Goal: Task Accomplishment & Management: Manage account settings

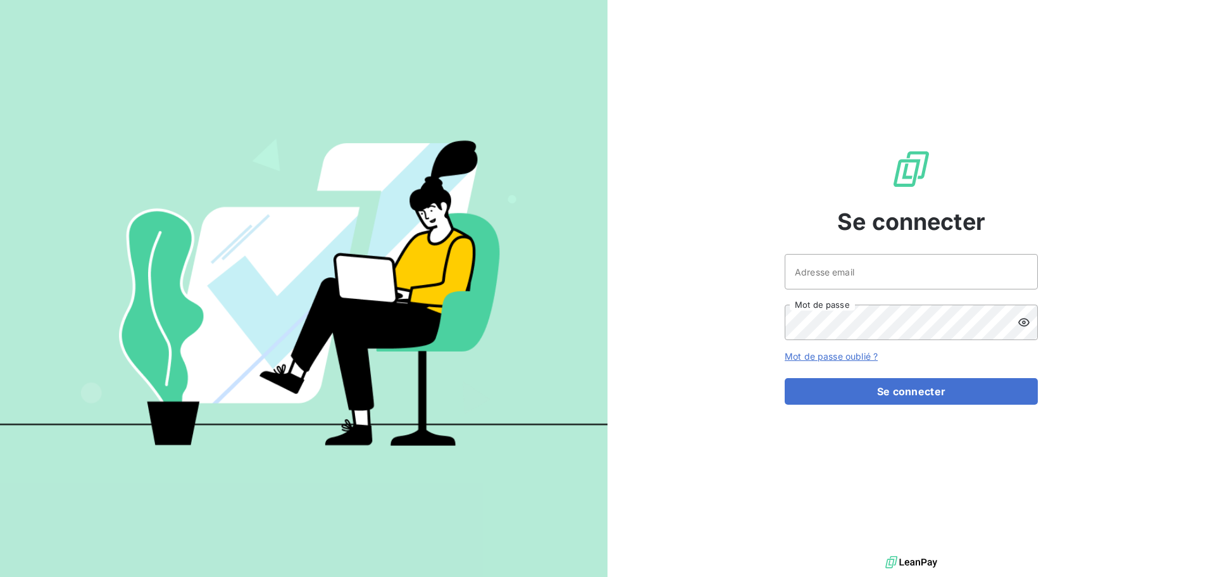
click at [0, 576] on div at bounding box center [0, 577] width 0 height 0
type input "[EMAIL_ADDRESS][DOMAIN_NAME]"
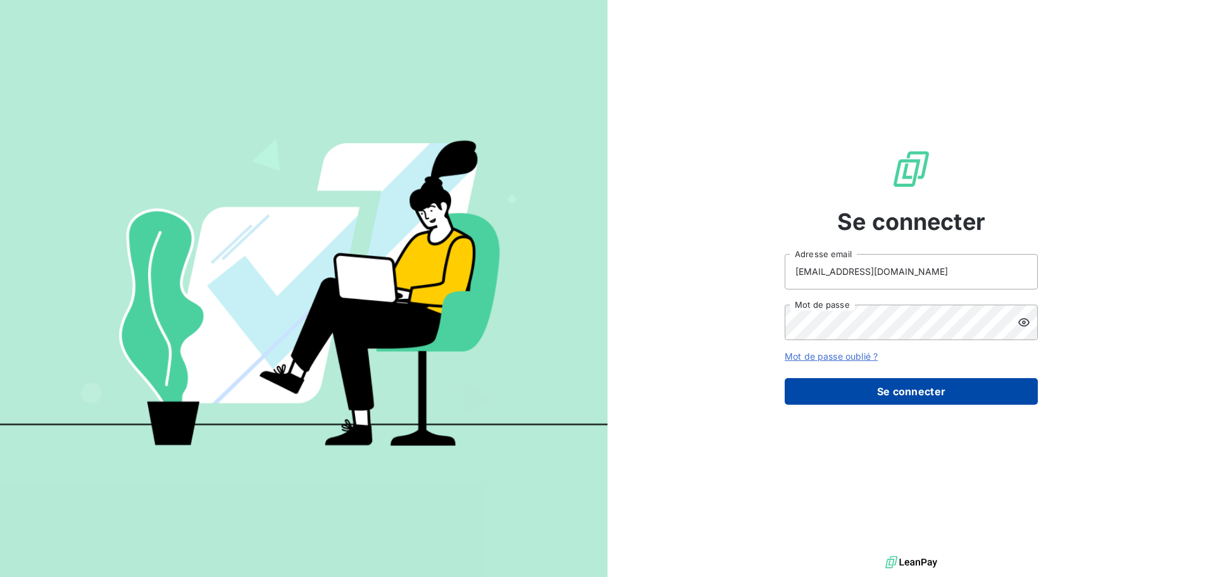
click at [885, 391] on button "Se connecter" at bounding box center [911, 391] width 253 height 27
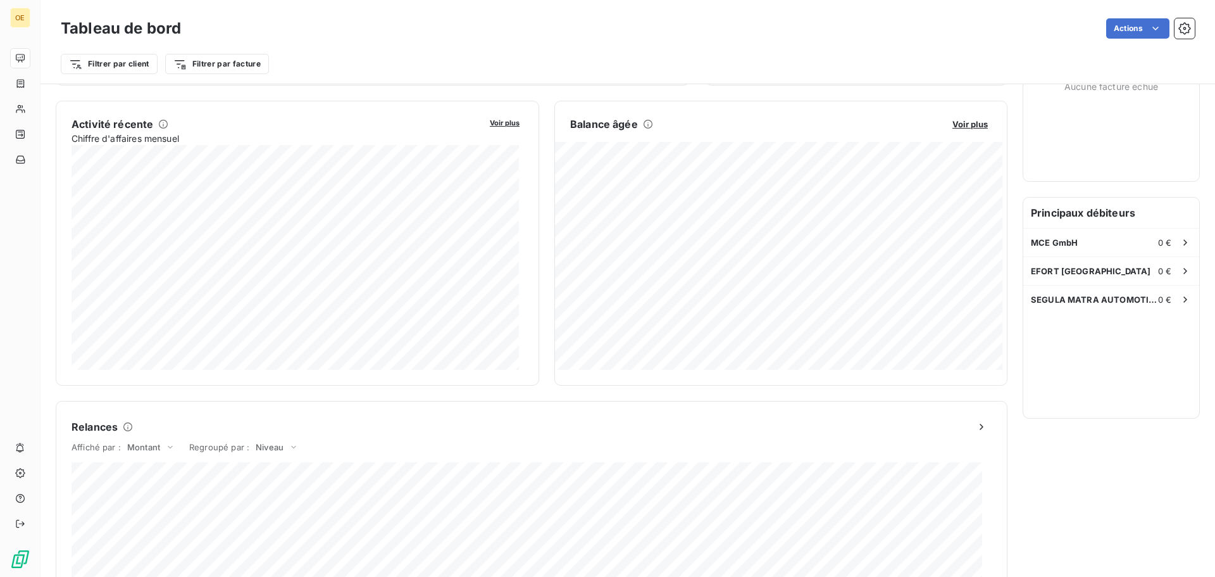
scroll to position [254, 0]
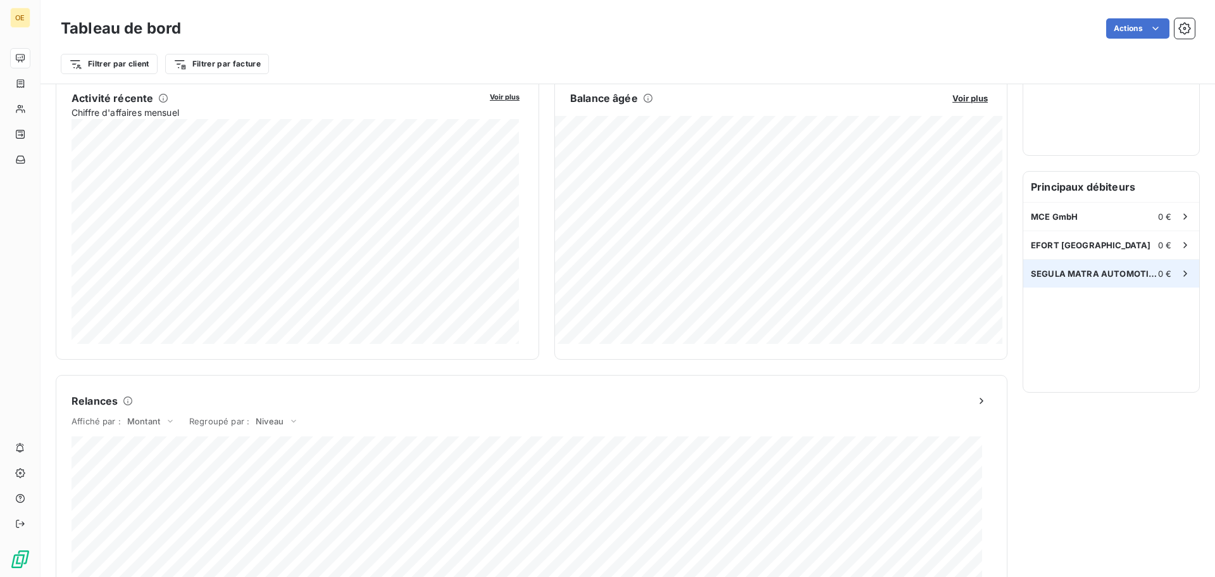
click at [1111, 278] on span "SEGULA MATRA AUTOMOTIVE" at bounding box center [1094, 273] width 127 height 10
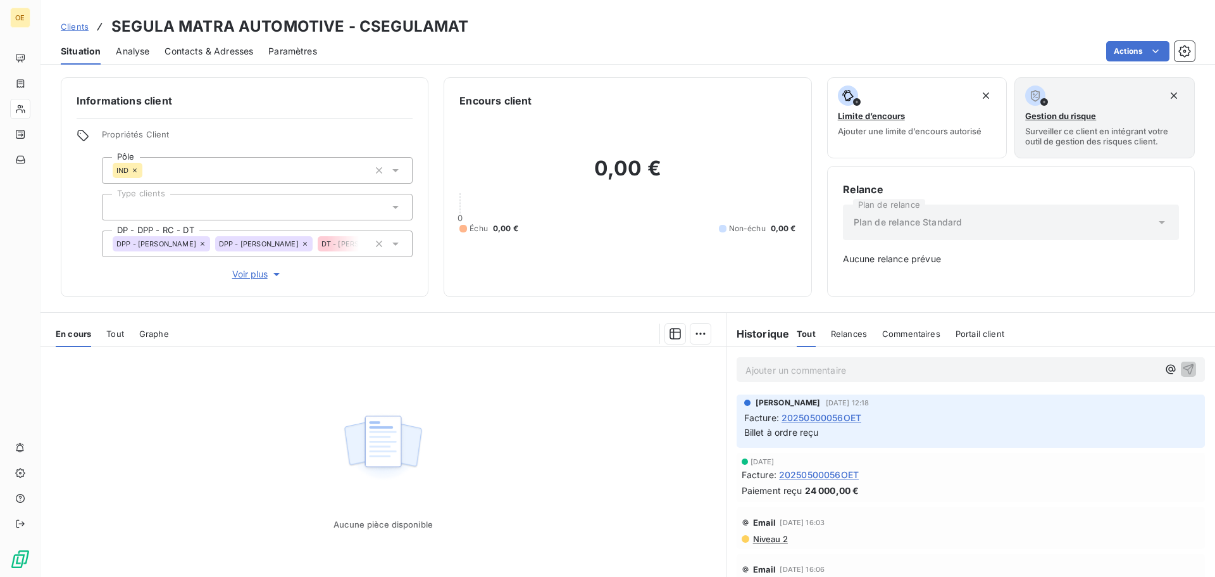
click at [131, 54] on span "Analyse" at bounding box center [133, 51] width 34 height 13
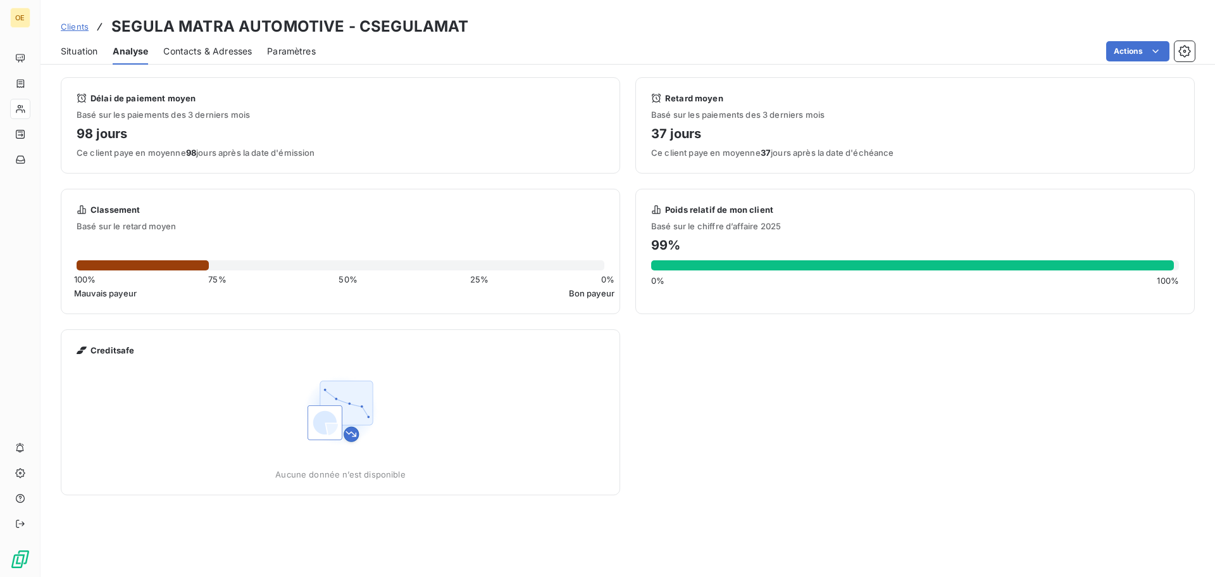
click at [180, 48] on span "Contacts & Adresses" at bounding box center [207, 51] width 89 height 13
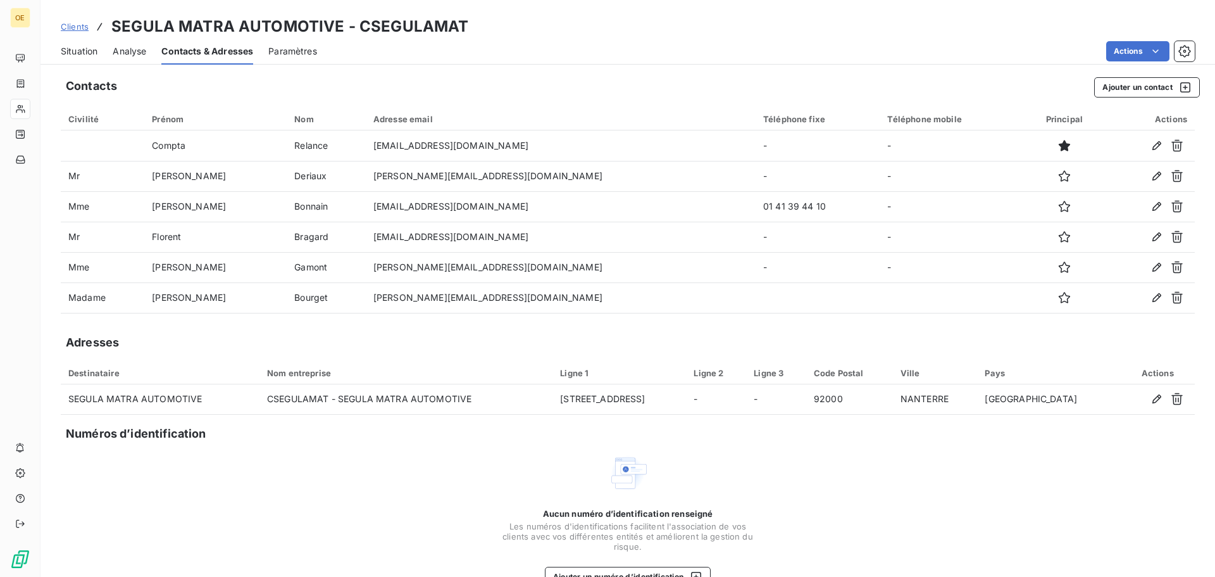
click at [284, 58] on div "Paramètres" at bounding box center [292, 51] width 49 height 27
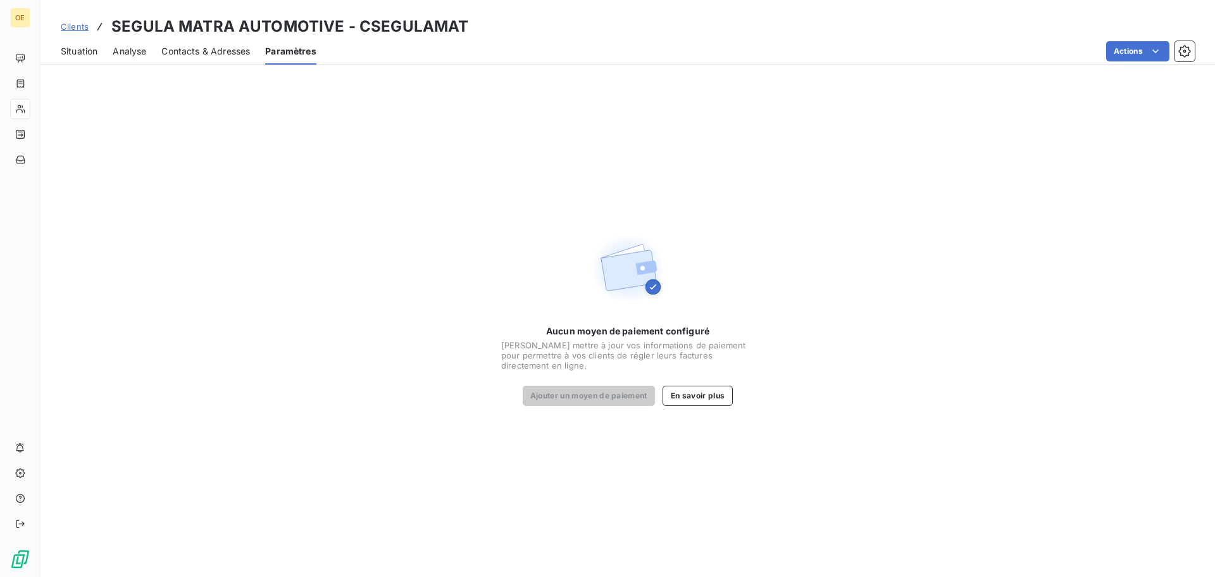
click at [93, 46] on span "Situation" at bounding box center [79, 51] width 37 height 13
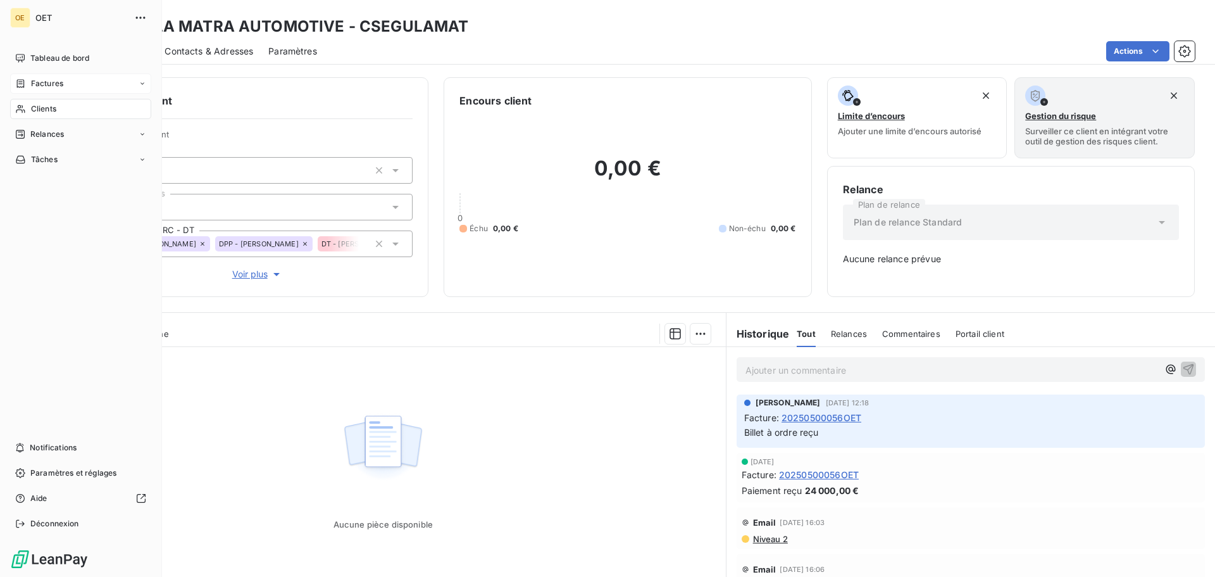
click at [41, 81] on span "Factures" at bounding box center [47, 83] width 32 height 11
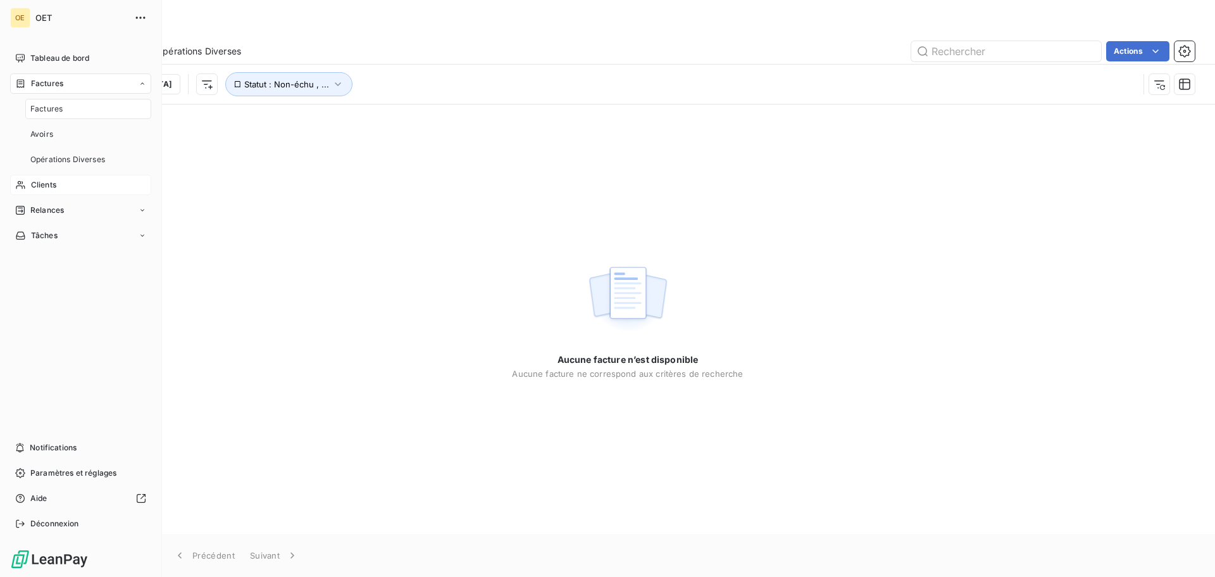
click at [54, 184] on span "Clients" at bounding box center [43, 184] width 25 height 11
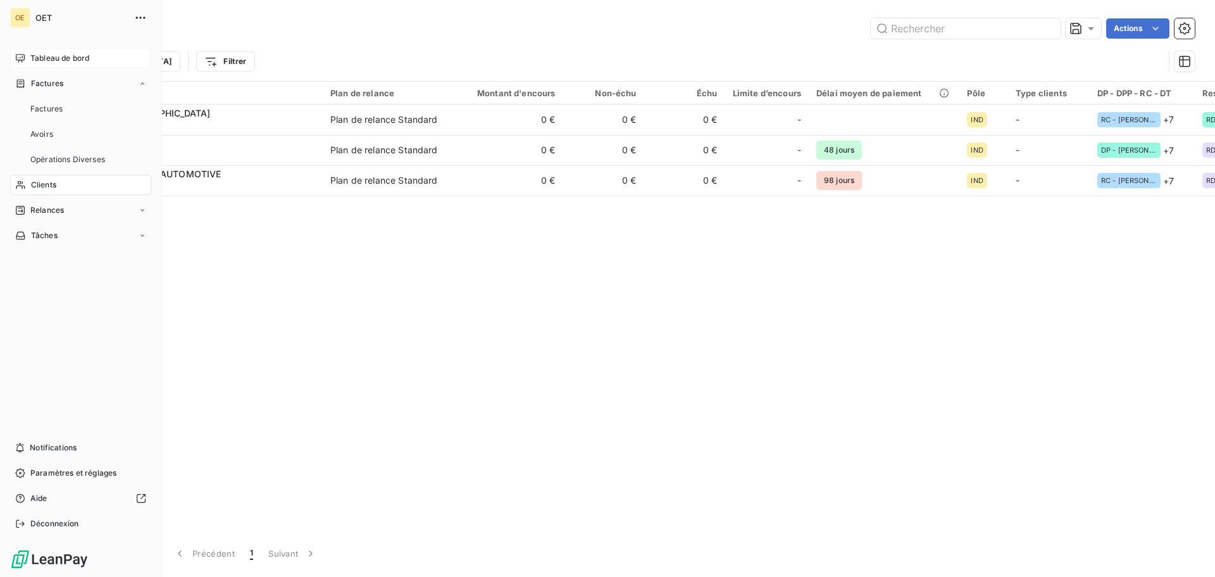
click at [60, 52] on div "Tableau de bord" at bounding box center [80, 58] width 141 height 20
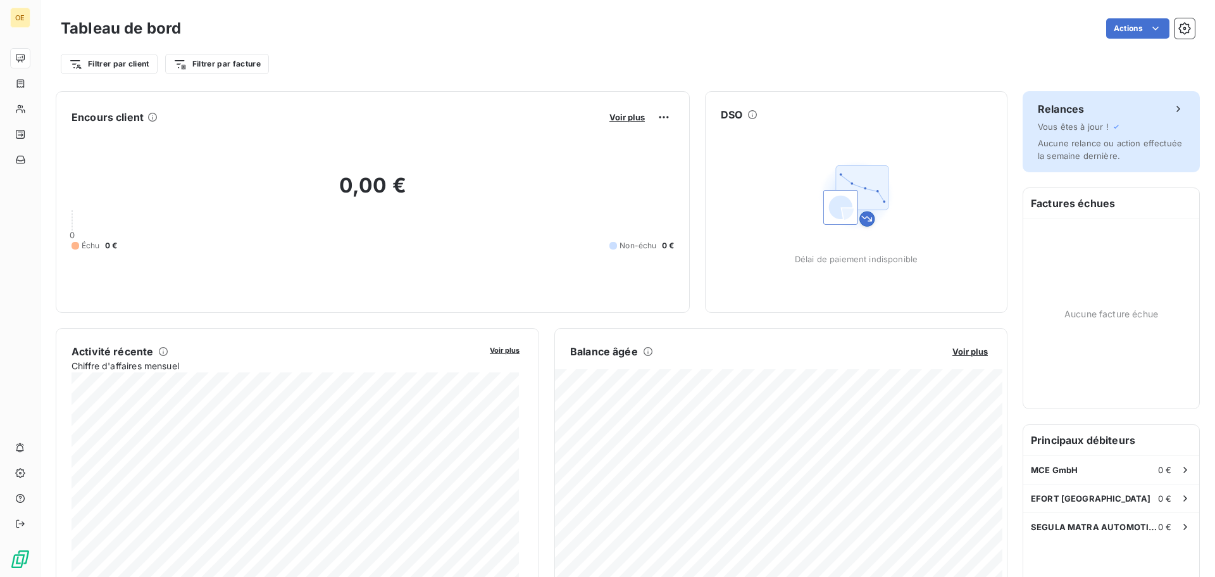
click at [1127, 116] on div "Relances" at bounding box center [1111, 108] width 147 height 15
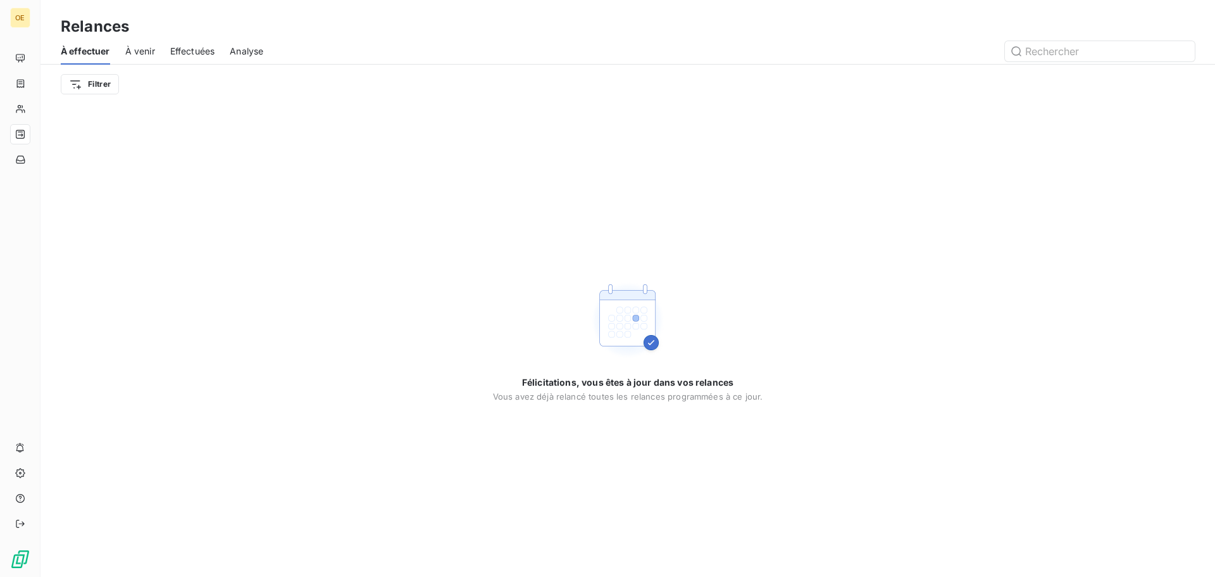
click at [151, 53] on span "À venir" at bounding box center [140, 51] width 30 height 13
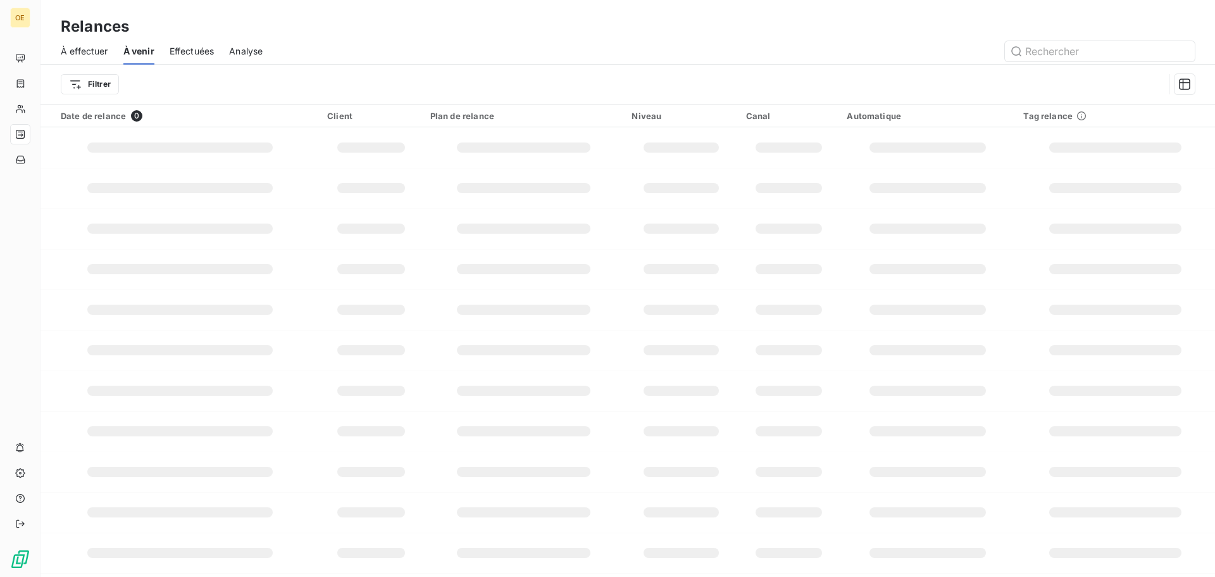
click at [179, 48] on span "Effectuées" at bounding box center [192, 51] width 45 height 13
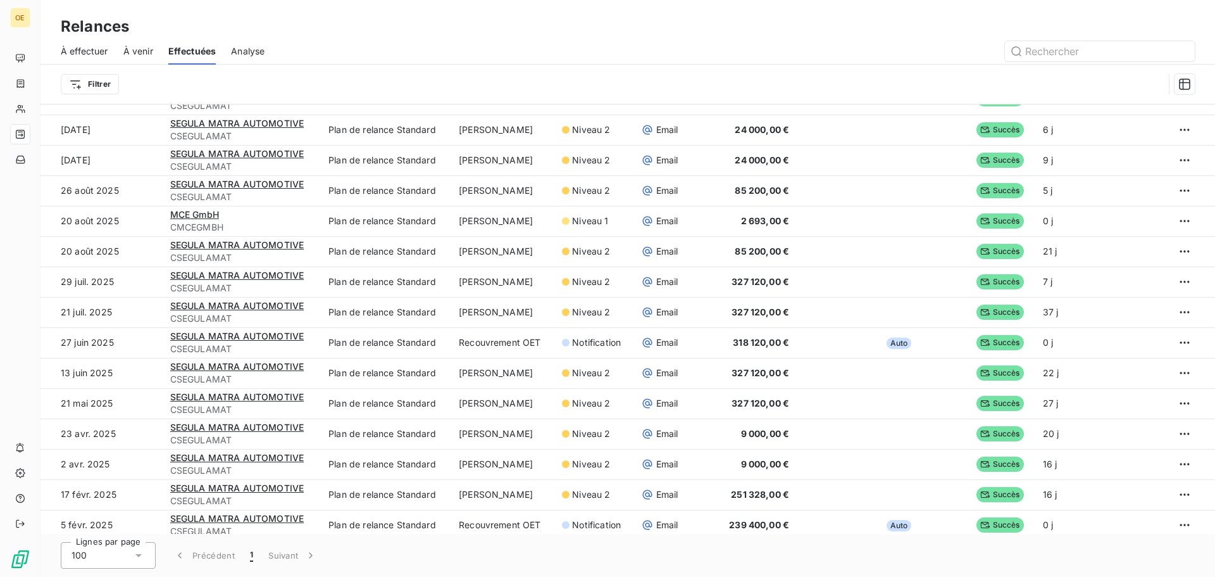
click at [249, 53] on span "Analyse" at bounding box center [248, 51] width 34 height 13
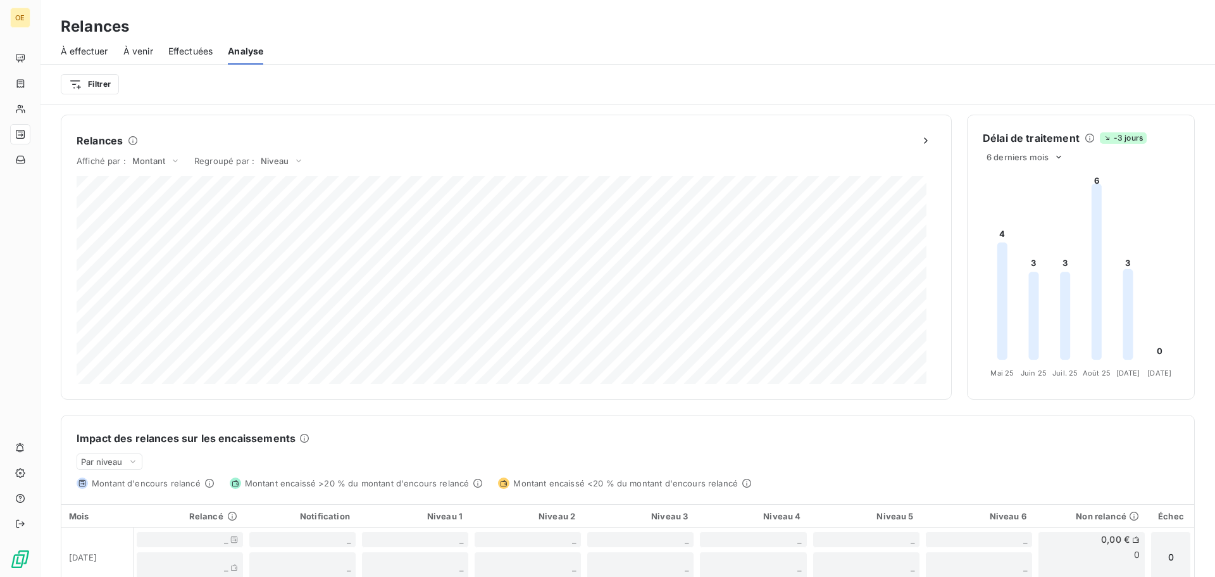
click at [147, 53] on span "À venir" at bounding box center [138, 51] width 30 height 13
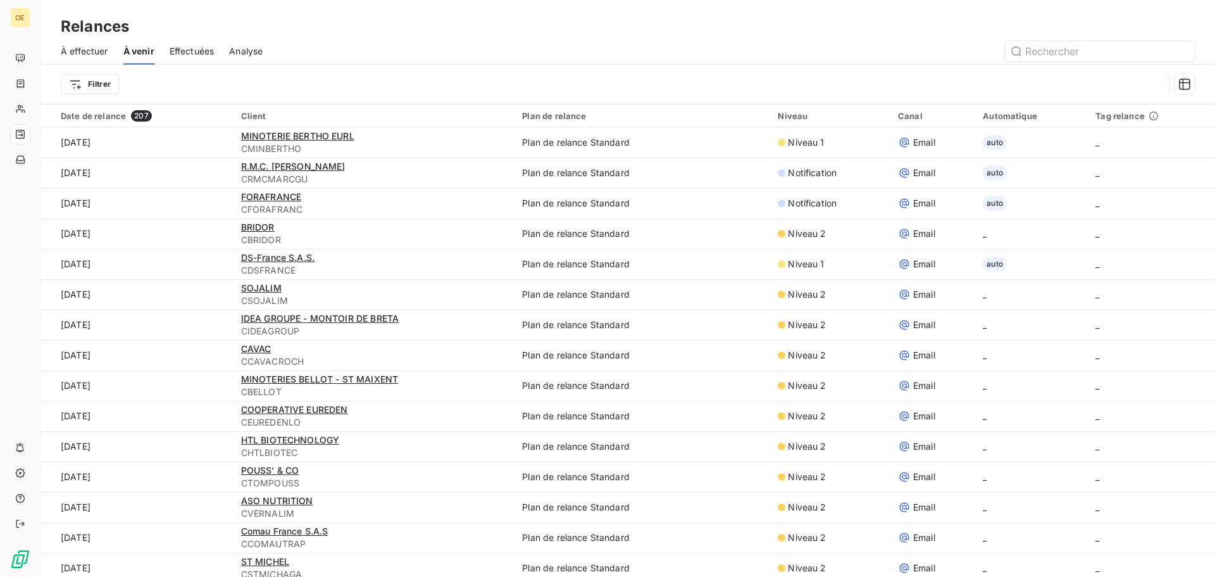
click at [103, 46] on span "À effectuer" at bounding box center [84, 51] width 47 height 13
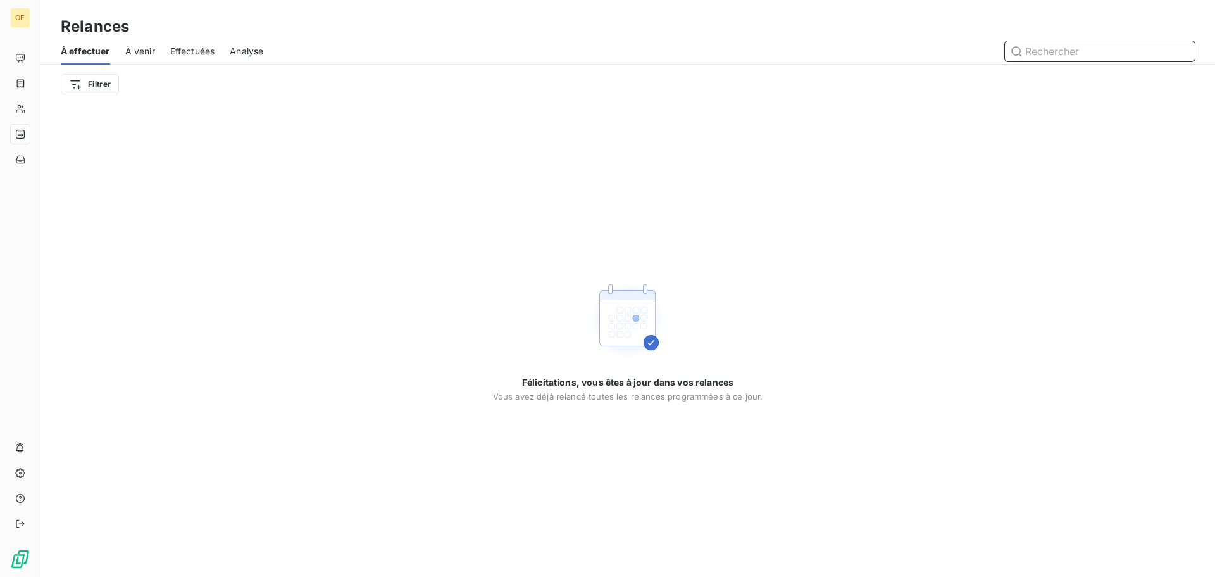
click at [145, 49] on span "À venir" at bounding box center [140, 51] width 30 height 13
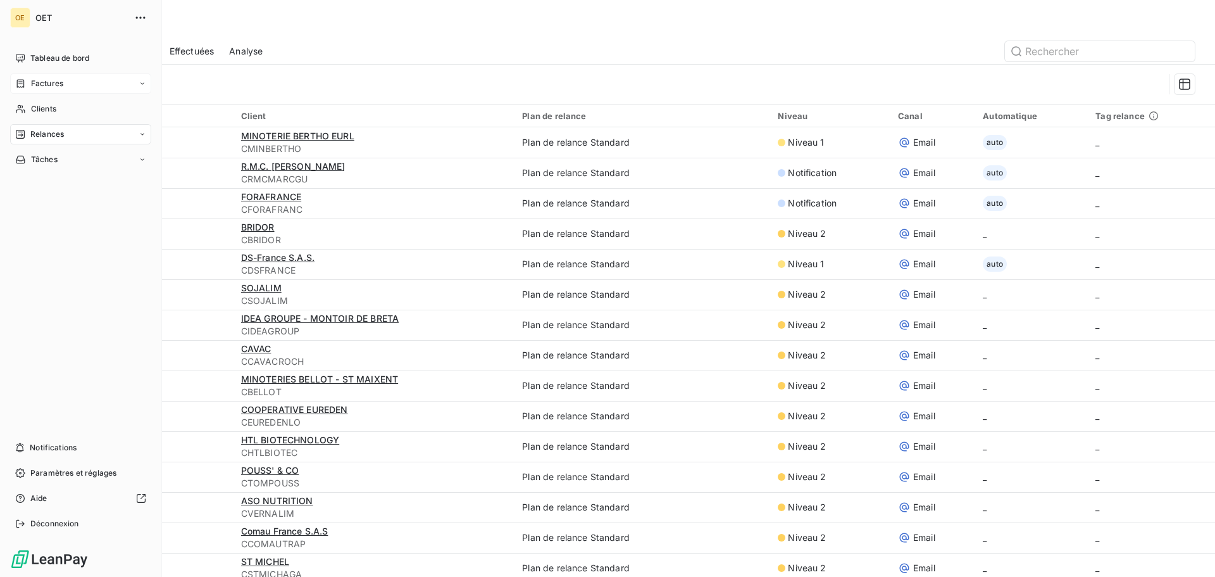
click at [25, 85] on icon at bounding box center [20, 83] width 11 height 10
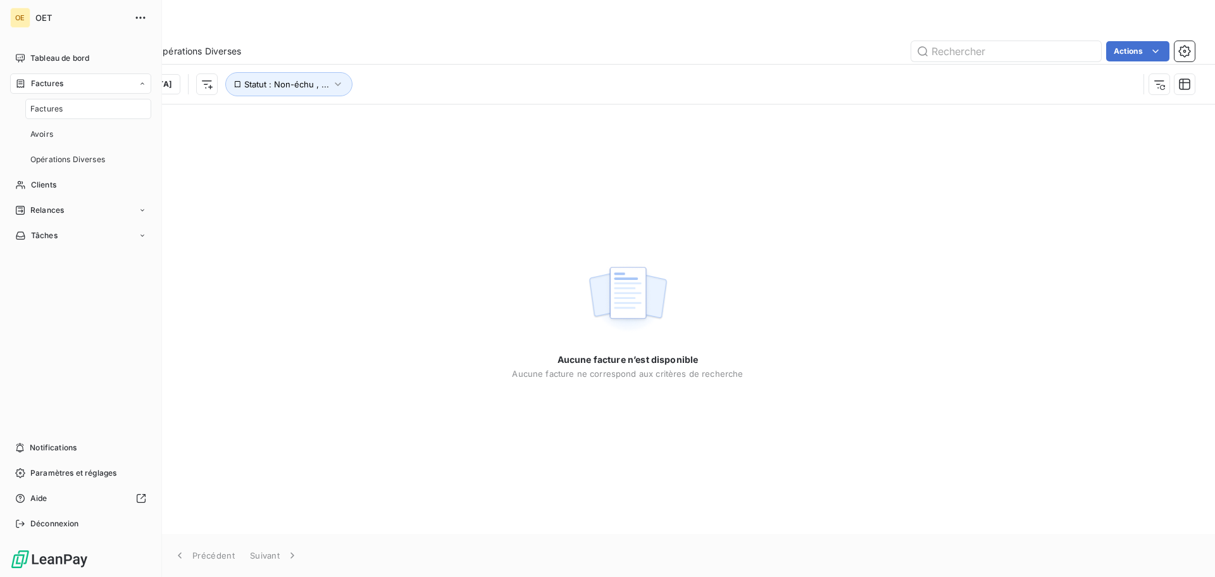
click at [38, 109] on span "Factures" at bounding box center [46, 108] width 32 height 11
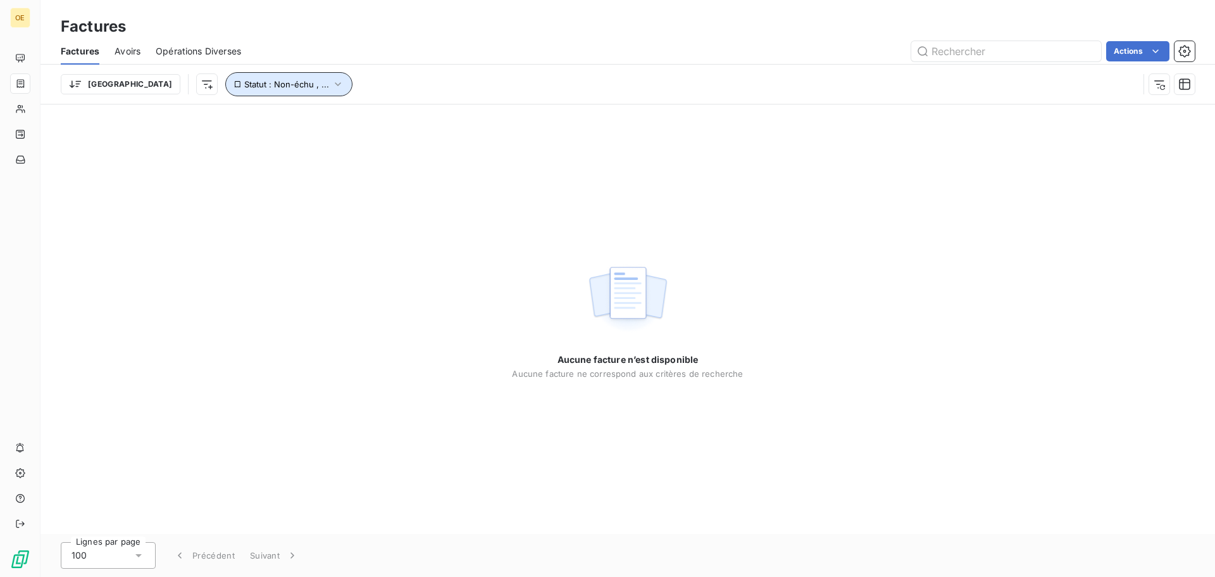
click at [262, 86] on button "Statut : Non-échu , ..." at bounding box center [288, 84] width 127 height 24
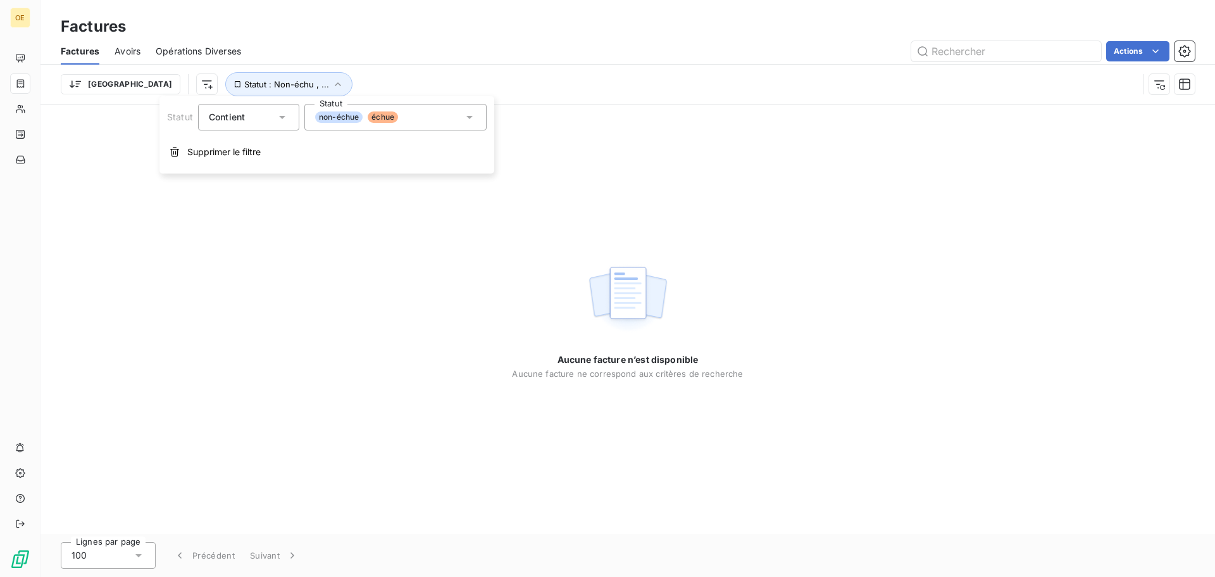
click at [355, 118] on span "non-échue" at bounding box center [338, 116] width 47 height 11
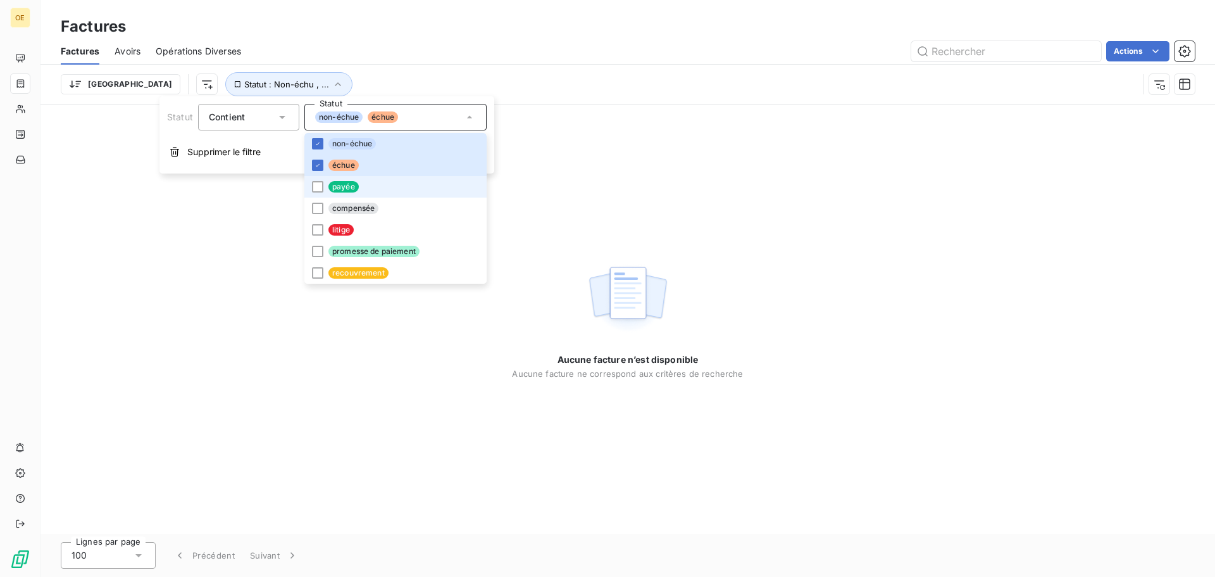
click at [339, 194] on li "payée" at bounding box center [395, 187] width 182 height 22
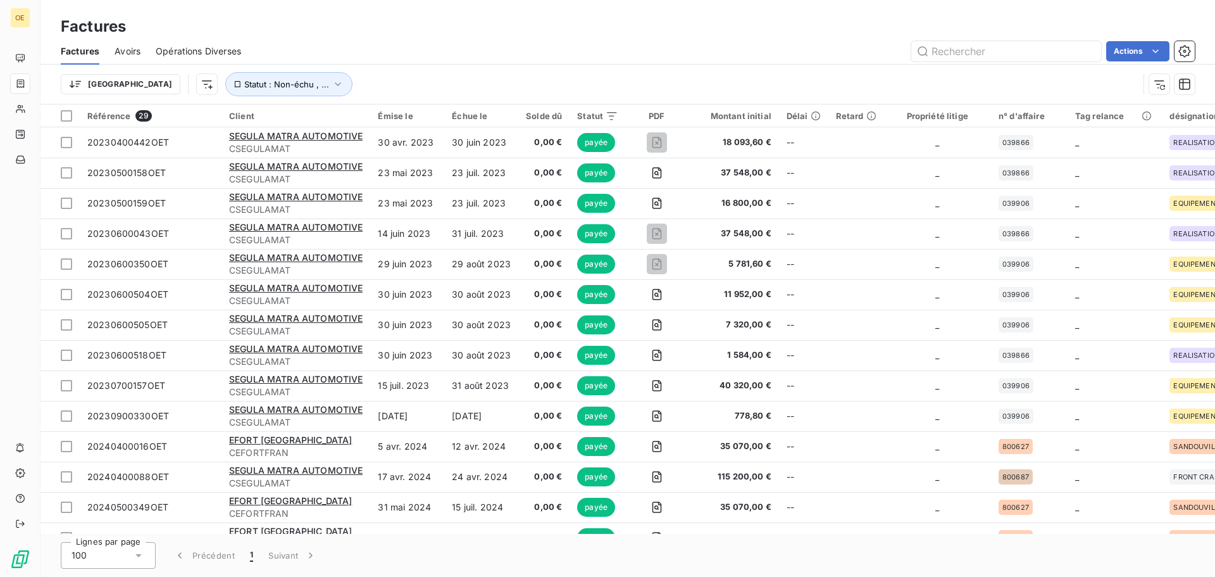
click at [516, 80] on div "Trier Statut : Non-échu , ..." at bounding box center [600, 84] width 1078 height 24
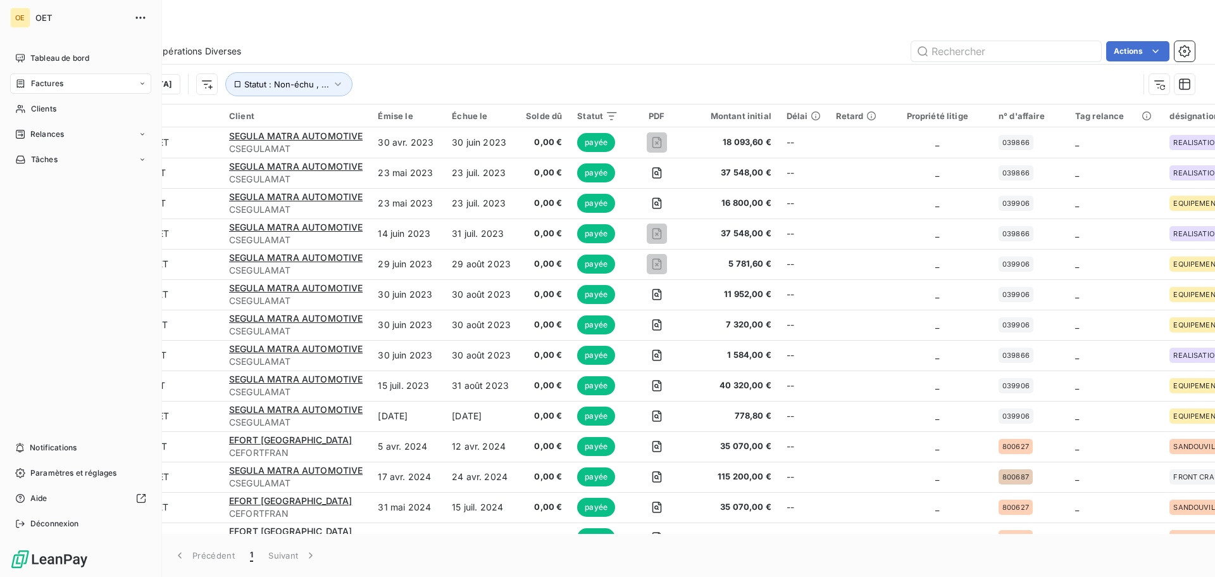
click at [20, 85] on icon at bounding box center [20, 83] width 11 height 10
click at [47, 64] on div "Tableau de bord" at bounding box center [80, 58] width 141 height 20
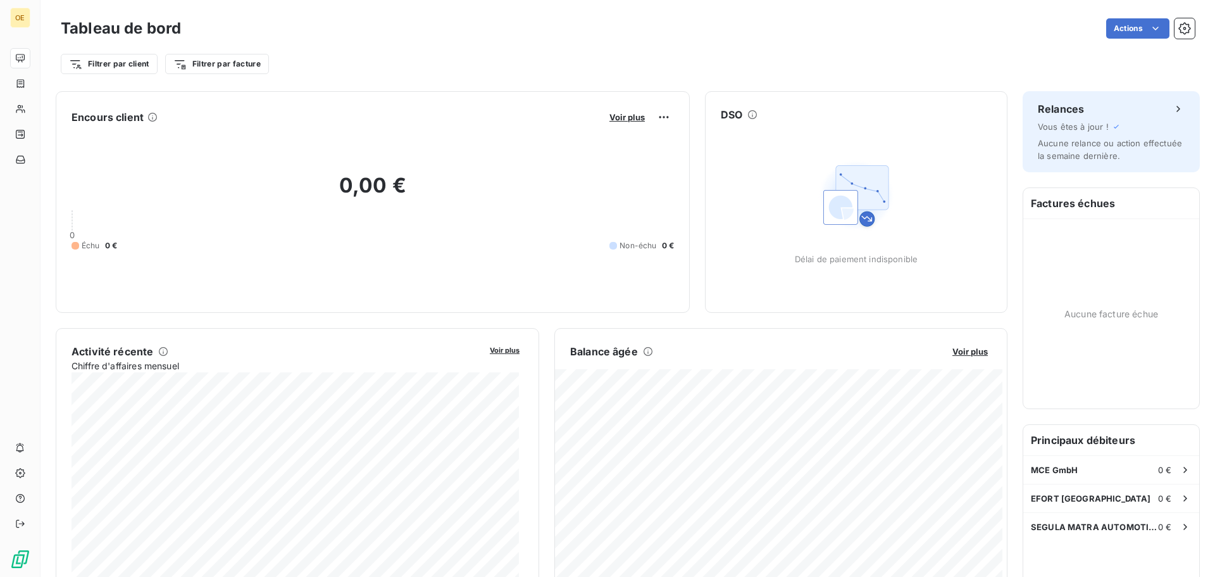
click at [152, 116] on icon at bounding box center [152, 117] width 10 height 10
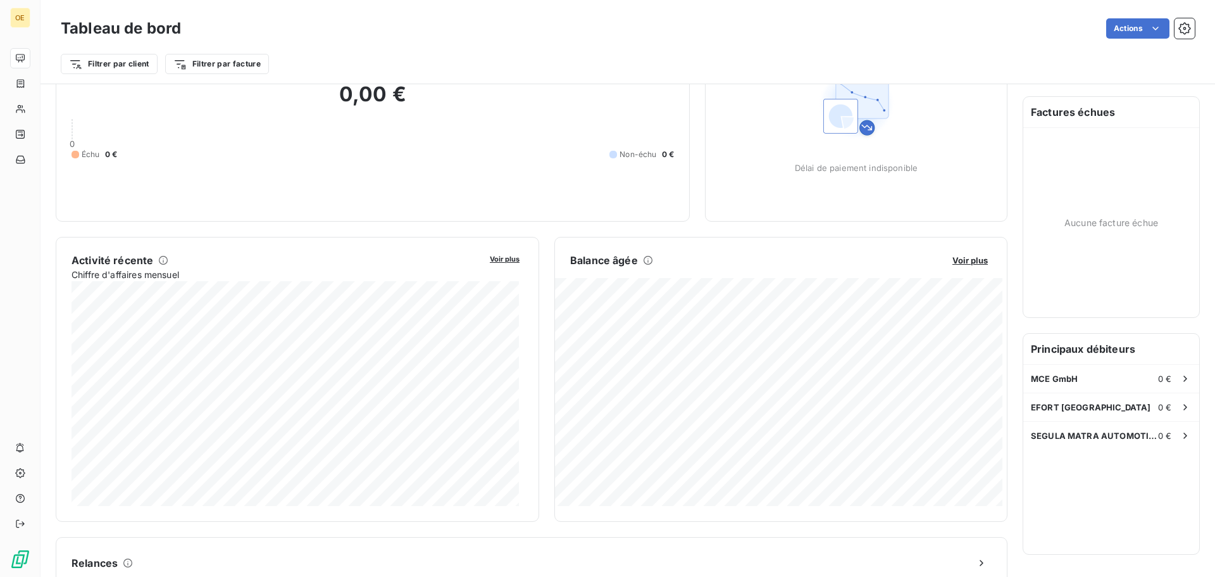
scroll to position [127, 0]
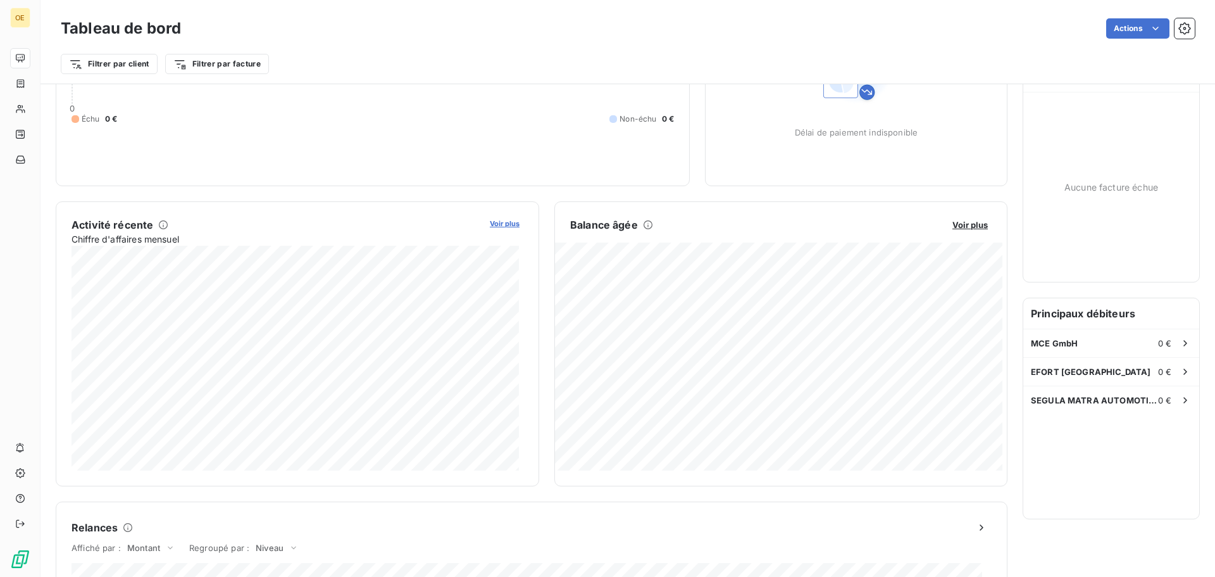
click at [492, 224] on span "Voir plus" at bounding box center [505, 223] width 30 height 9
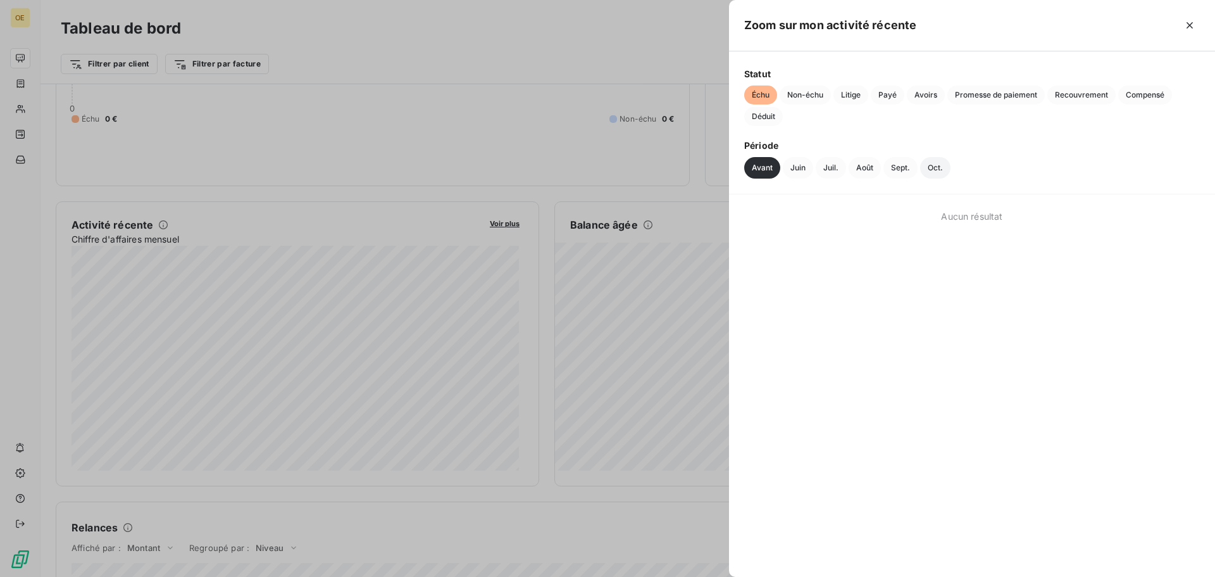
click at [932, 164] on button "Oct." at bounding box center [935, 168] width 30 height 22
click at [901, 168] on button "Sept." at bounding box center [901, 168] width 34 height 22
click at [812, 99] on span "Non-échu" at bounding box center [805, 94] width 51 height 19
click at [899, 97] on span "Payé" at bounding box center [888, 94] width 34 height 19
click at [932, 167] on button "Oct." at bounding box center [935, 168] width 30 height 22
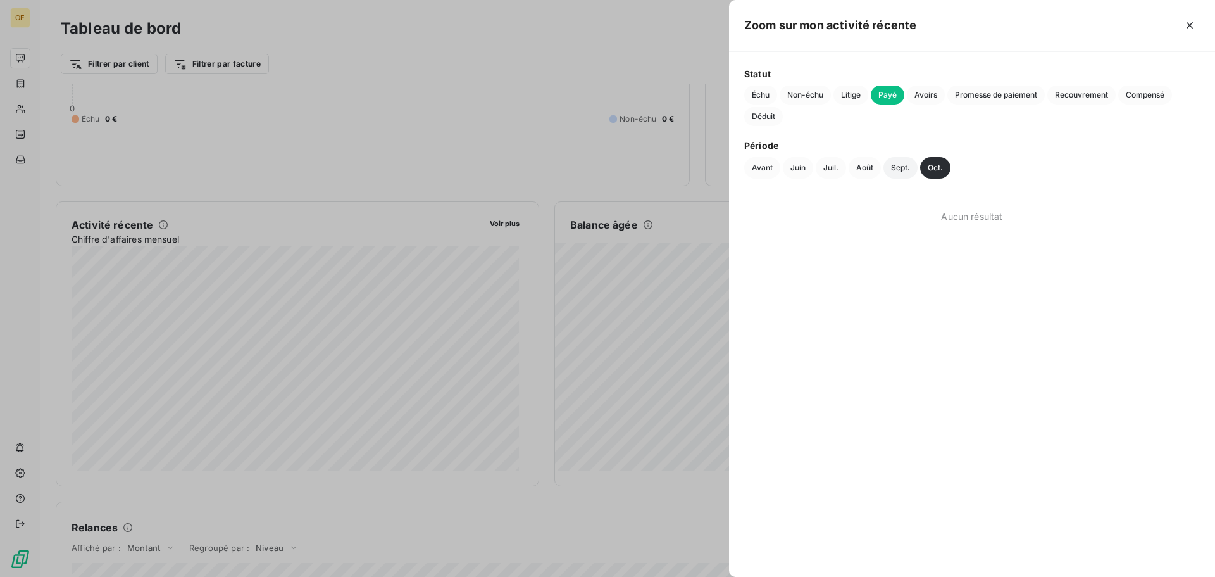
click at [898, 171] on button "Sept." at bounding box center [901, 168] width 34 height 22
click at [869, 168] on button "Août" at bounding box center [865, 168] width 32 height 22
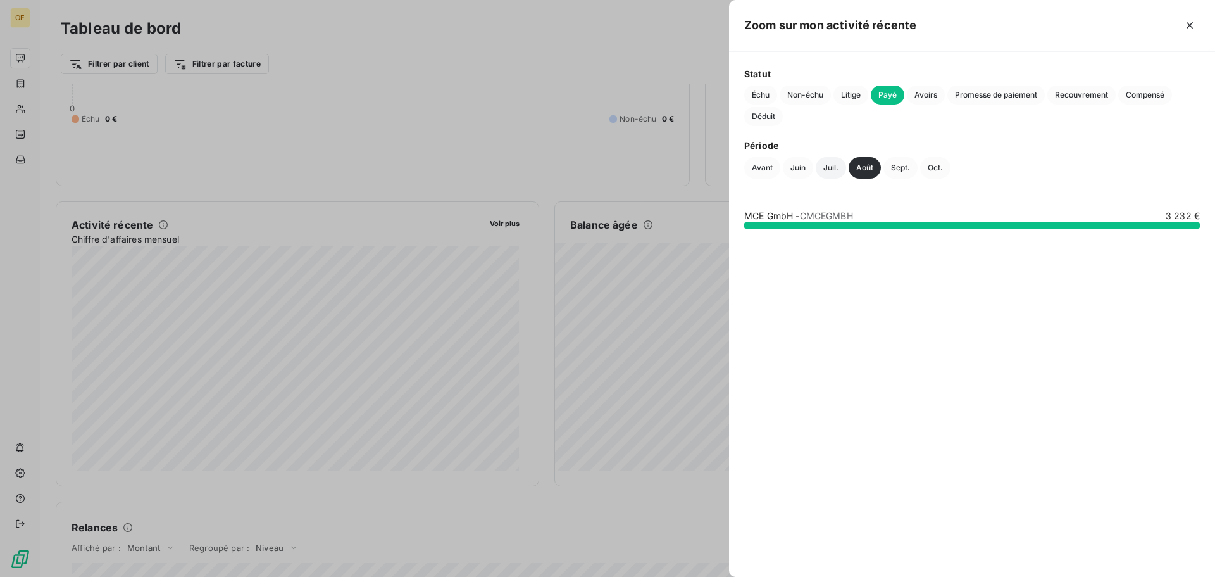
click at [824, 165] on button "Juil." at bounding box center [831, 168] width 30 height 22
click at [792, 170] on button "Juin" at bounding box center [798, 168] width 30 height 22
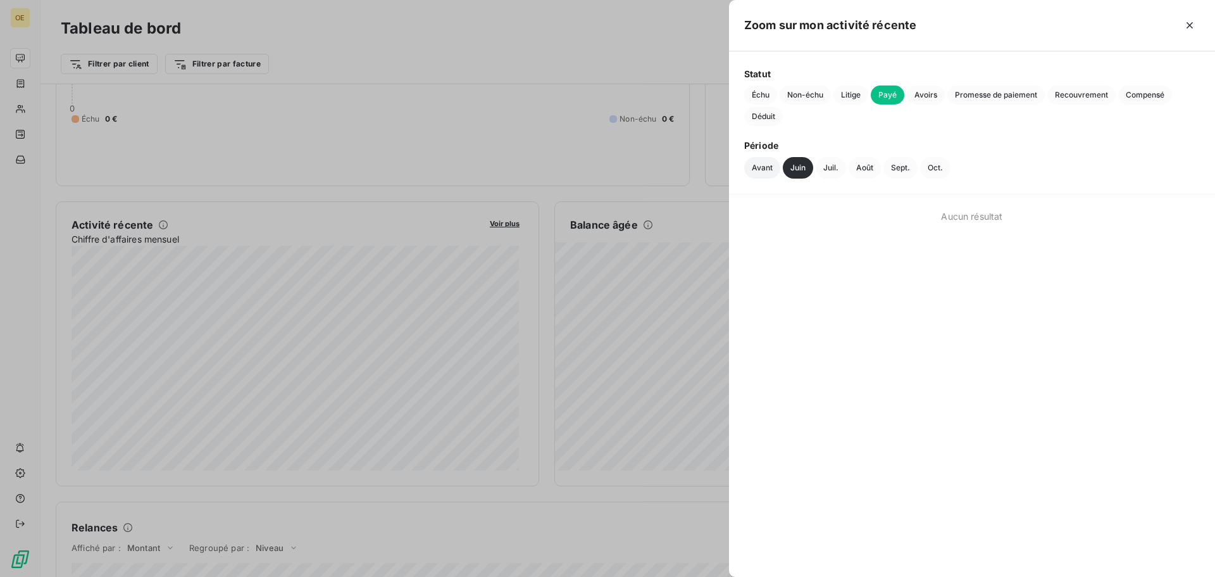
click at [761, 166] on button "Avant" at bounding box center [762, 168] width 36 height 22
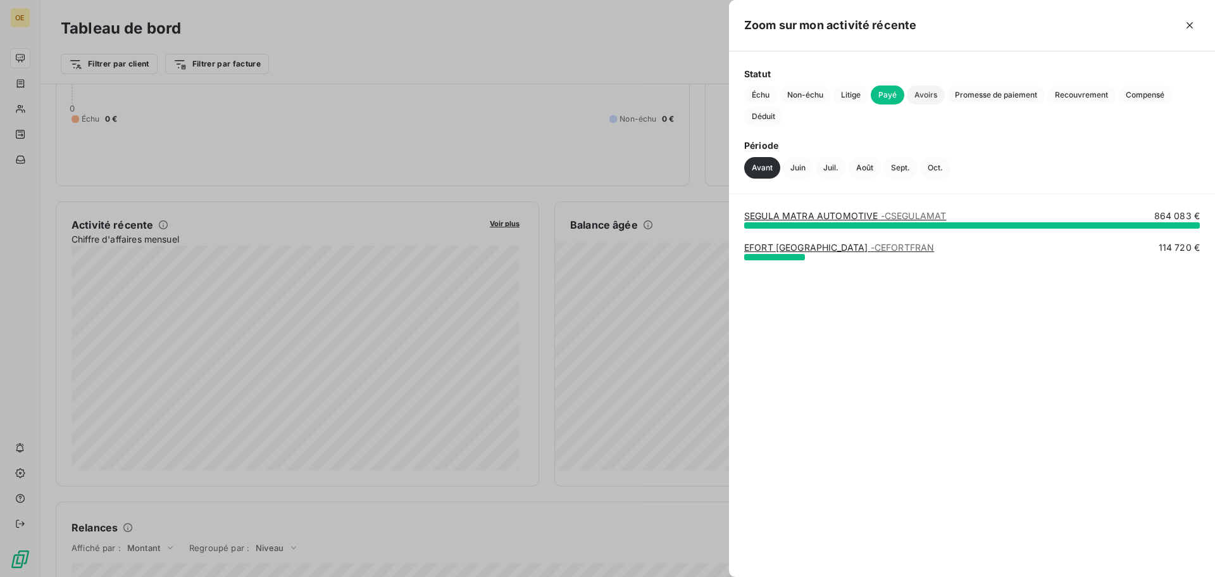
click at [931, 98] on span "Avoirs" at bounding box center [926, 94] width 38 height 19
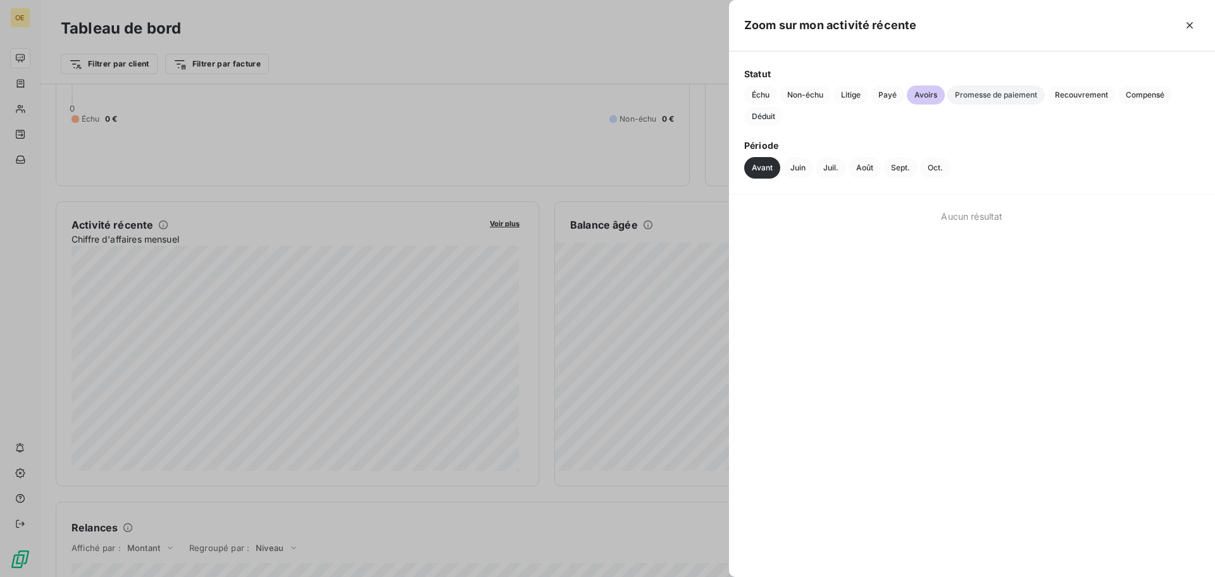
click at [961, 96] on span "Promesse de paiement" at bounding box center [996, 94] width 97 height 19
click at [1070, 89] on span "Recouvrement" at bounding box center [1082, 94] width 68 height 19
click at [1151, 95] on span "Compensé" at bounding box center [1146, 94] width 54 height 19
click at [865, 99] on span "Litige" at bounding box center [851, 94] width 35 height 19
click at [799, 89] on span "Non-échu" at bounding box center [805, 94] width 51 height 19
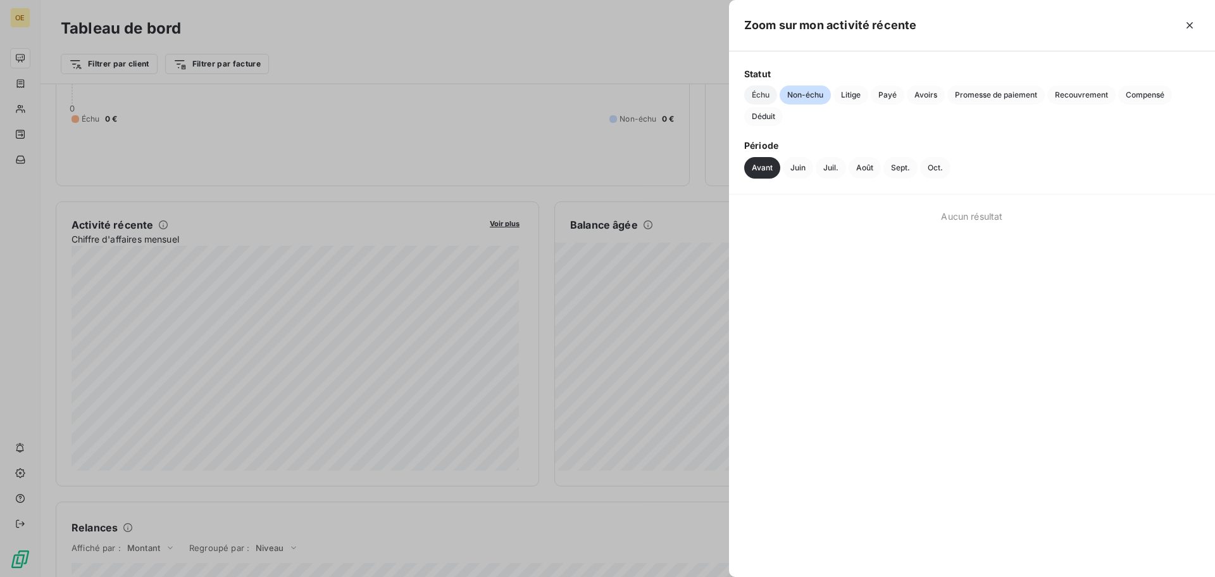
click at [754, 95] on span "Échu" at bounding box center [760, 94] width 33 height 19
click at [1194, 26] on icon "button" at bounding box center [1190, 25] width 13 height 13
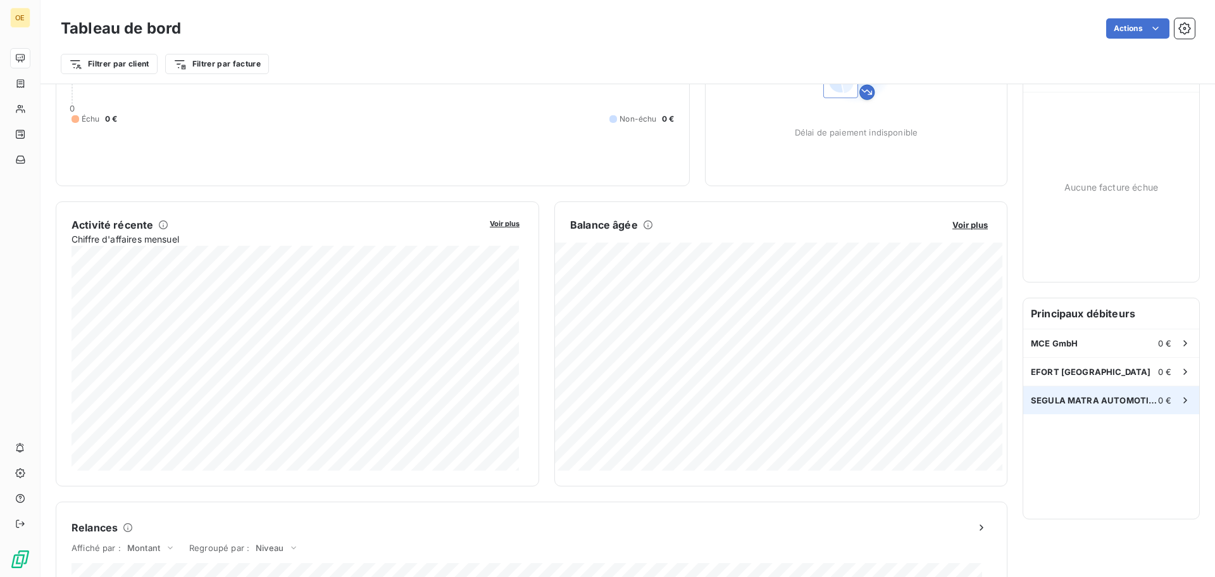
click at [1053, 394] on div "SEGULA MATRA AUTOMOTIVE 0 €" at bounding box center [1112, 400] width 176 height 28
